Goal: Communication & Community: Share content

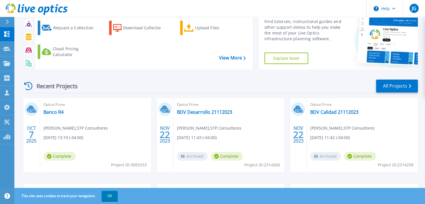
scroll to position [58, 0]
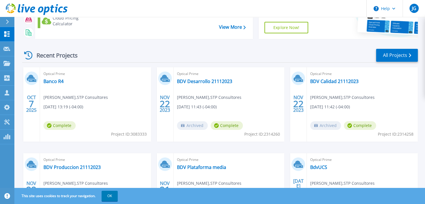
click at [67, 116] on div "Optical Prime Banco R4 jesus Guaramato , STP Consultores 10/07/2025, 13:19 (-04…" at bounding box center [95, 104] width 111 height 74
click at [58, 84] on link "Banco R4" at bounding box center [53, 81] width 20 height 6
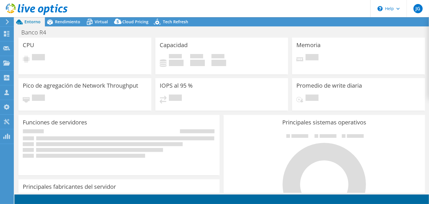
select select "USD"
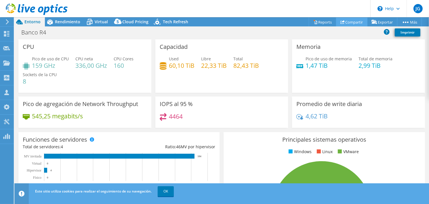
click at [340, 22] on use at bounding box center [342, 22] width 4 height 4
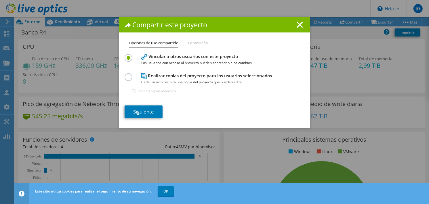
click at [127, 75] on label at bounding box center [129, 73] width 10 height 1
click at [0, 0] on input "radio" at bounding box center [0, 0] width 0 height 0
click at [125, 55] on label at bounding box center [129, 54] width 10 height 1
click at [0, 0] on input "radio" at bounding box center [0, 0] width 0 height 0
click at [129, 75] on label at bounding box center [129, 73] width 10 height 1
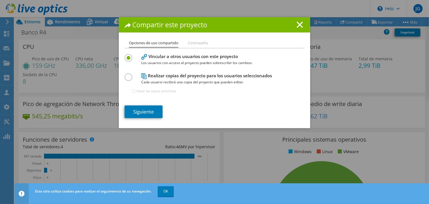
click at [0, 0] on input "radio" at bounding box center [0, 0] width 0 height 0
click at [143, 112] on link "Siguiente" at bounding box center [143, 112] width 38 height 13
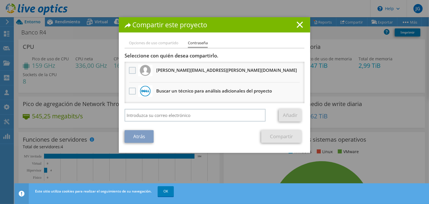
click at [129, 70] on label at bounding box center [133, 70] width 8 height 7
click at [0, 0] on input "checkbox" at bounding box center [0, 0] width 0 height 0
click at [277, 133] on link "Compartir" at bounding box center [281, 136] width 40 height 13
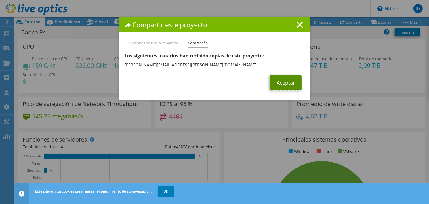
click at [278, 84] on link "Aceptar" at bounding box center [286, 82] width 32 height 15
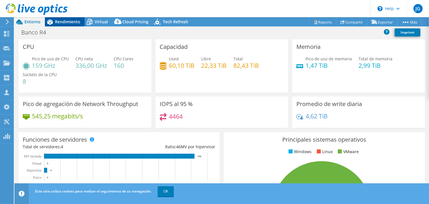
click at [66, 24] on span "Rendimiento" at bounding box center [67, 21] width 25 height 5
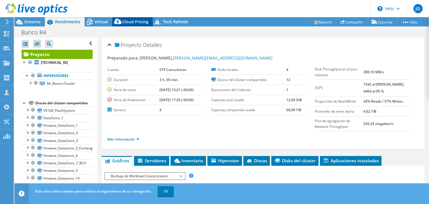
click at [133, 22] on span "Cloud Pricing" at bounding box center [135, 21] width 26 height 5
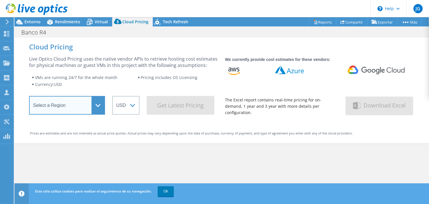
click at [95, 105] on select "Select a Region [GEOGRAPHIC_DATA] ([GEOGRAPHIC_DATA]) [GEOGRAPHIC_DATA] ([GEOGR…" at bounding box center [67, 105] width 76 height 19
select select "USWest"
click at [29, 98] on select "Select a Region [GEOGRAPHIC_DATA] ([GEOGRAPHIC_DATA]) [GEOGRAPHIC_DATA] ([GEOGR…" at bounding box center [67, 105] width 76 height 19
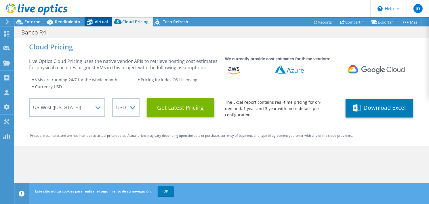
click at [88, 23] on icon at bounding box center [90, 22] width 10 height 10
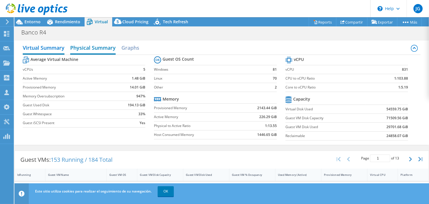
click at [83, 48] on h2 "Physical Summary" at bounding box center [92, 48] width 45 height 13
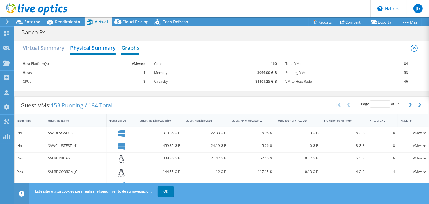
click at [139, 44] on h2 "Graphs" at bounding box center [130, 48] width 18 height 13
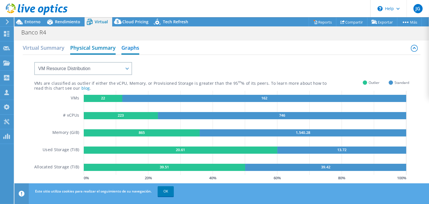
click at [72, 47] on h2 "Physical Summary" at bounding box center [92, 48] width 45 height 13
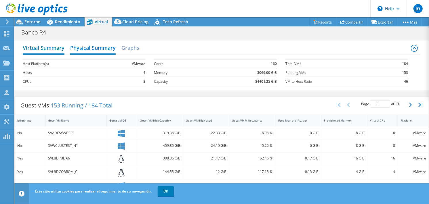
click at [55, 46] on h2 "Virtual Summary" at bounding box center [44, 48] width 42 height 13
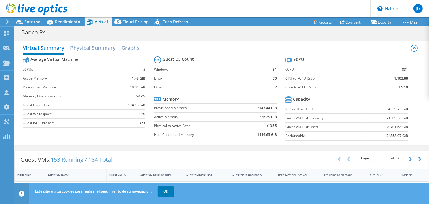
click at [65, 18] on div at bounding box center [34, 9] width 68 height 19
click at [66, 20] on span "Rendimiento" at bounding box center [67, 21] width 25 height 5
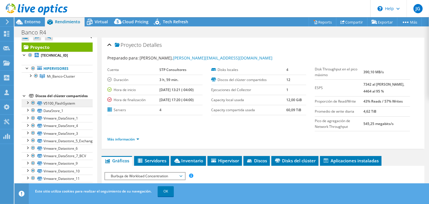
scroll to position [10, 0]
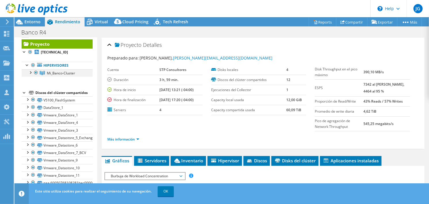
click at [30, 73] on div at bounding box center [30, 72] width 6 height 6
